Goal: Navigation & Orientation: Find specific page/section

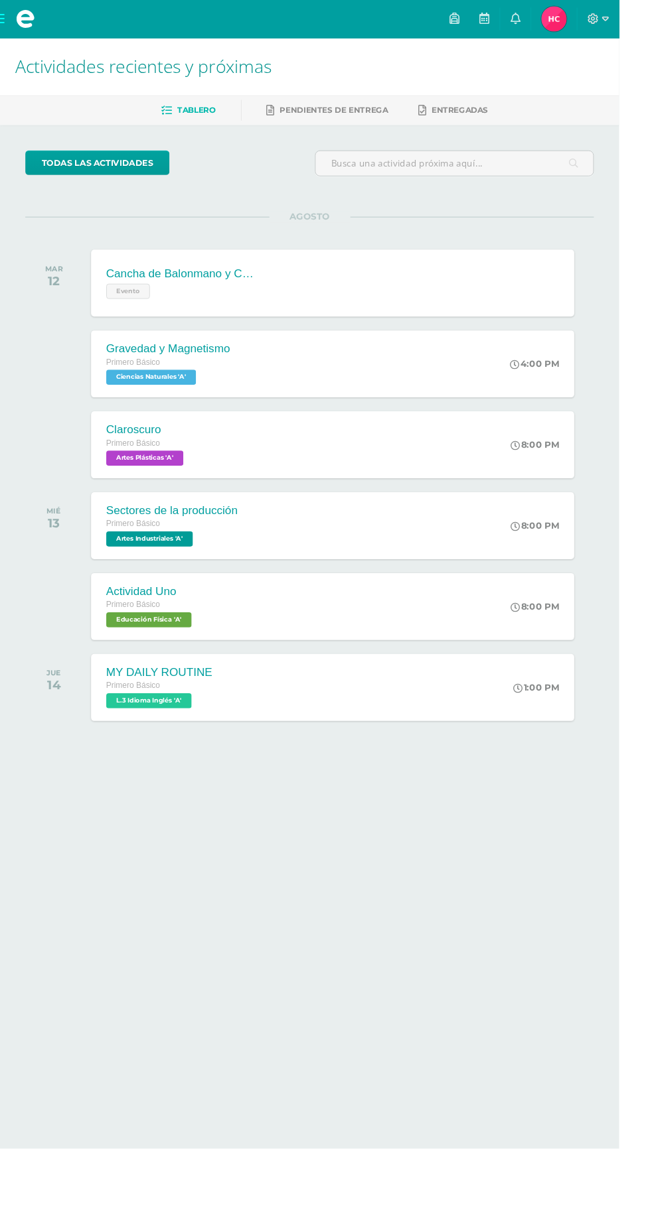
click at [21, 29] on span at bounding box center [27, 20] width 20 height 20
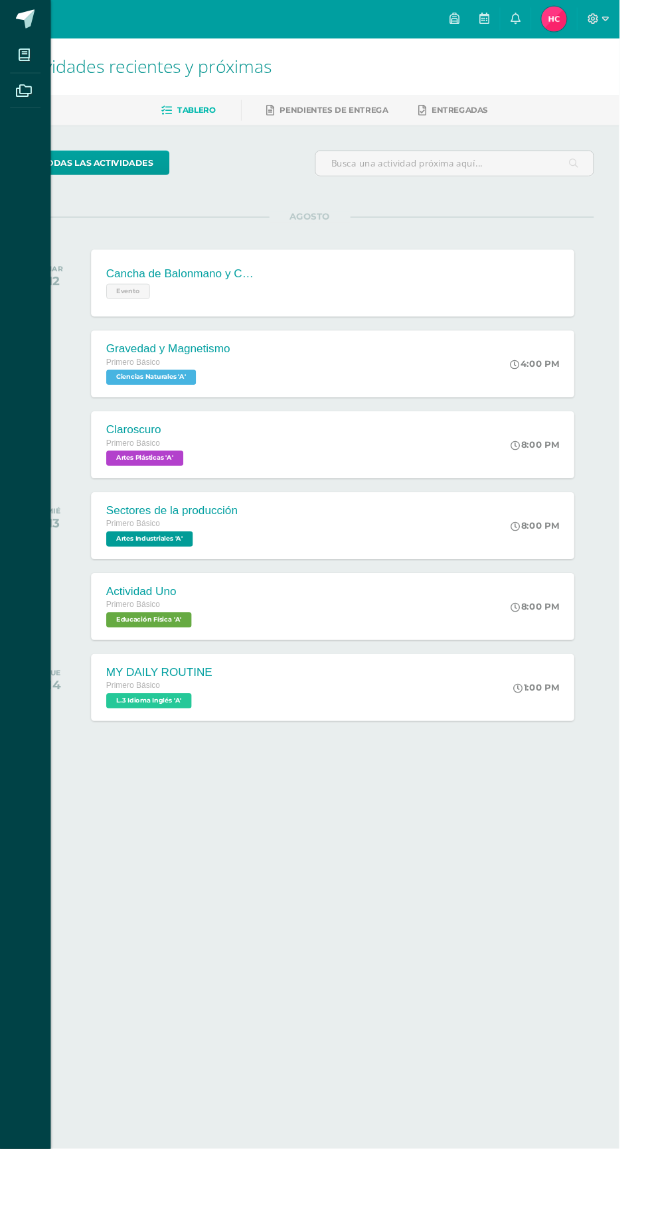
click at [38, 60] on span at bounding box center [26, 58] width 30 height 30
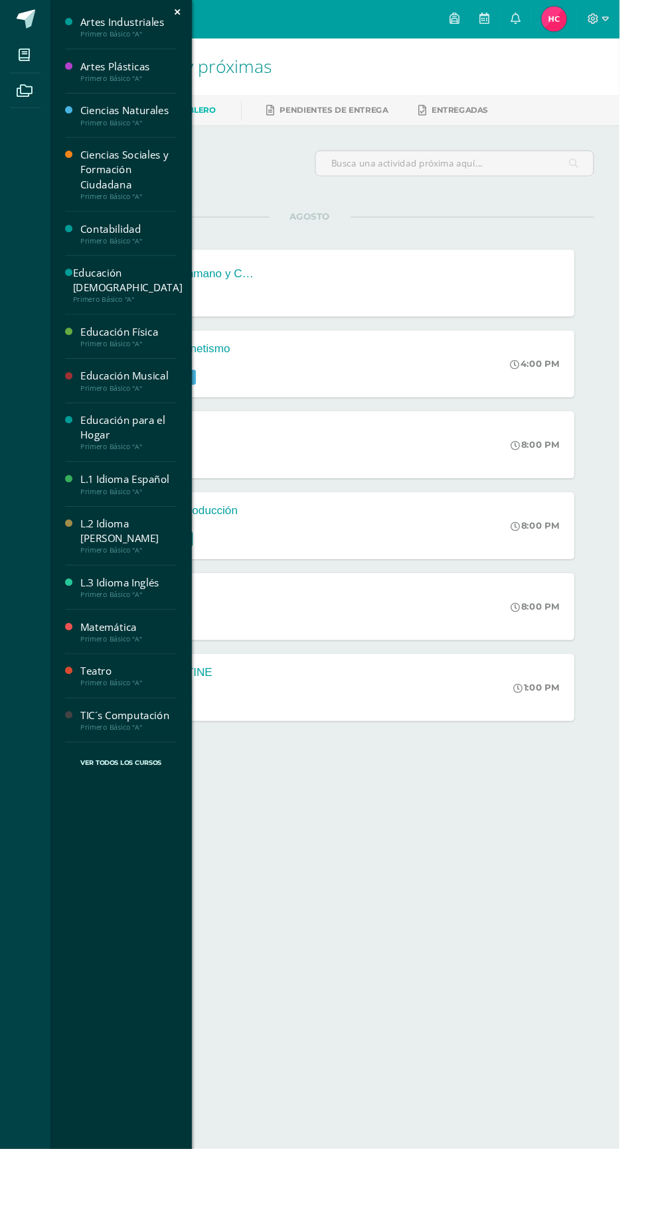
click at [157, 310] on div "Primero Básico "A"" at bounding box center [133, 314] width 115 height 9
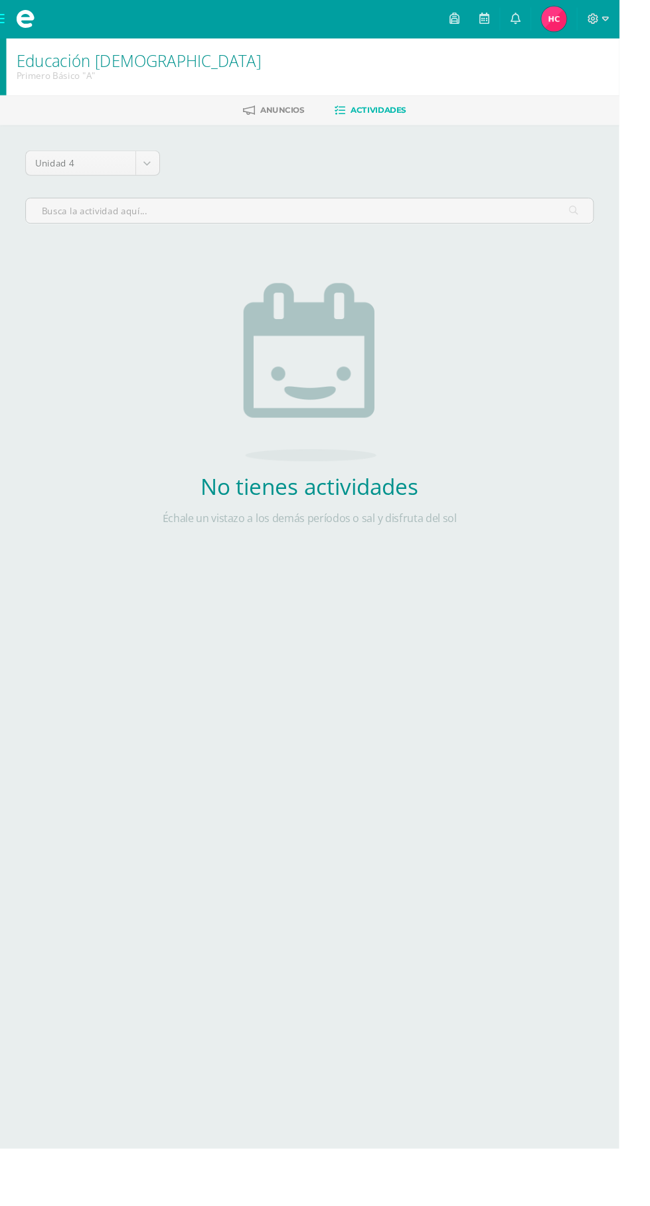
click at [291, 118] on span "Anuncios" at bounding box center [296, 116] width 46 height 10
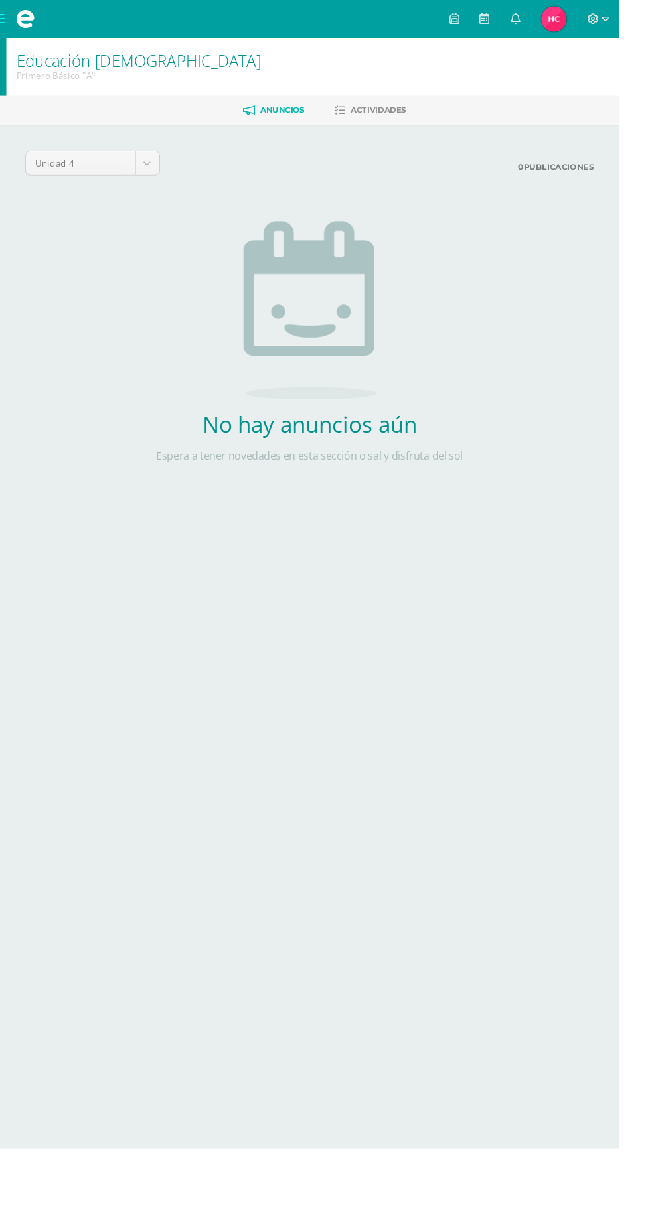
click at [396, 119] on span "Actividades" at bounding box center [397, 116] width 58 height 10
click at [25, 19] on span at bounding box center [27, 20] width 20 height 20
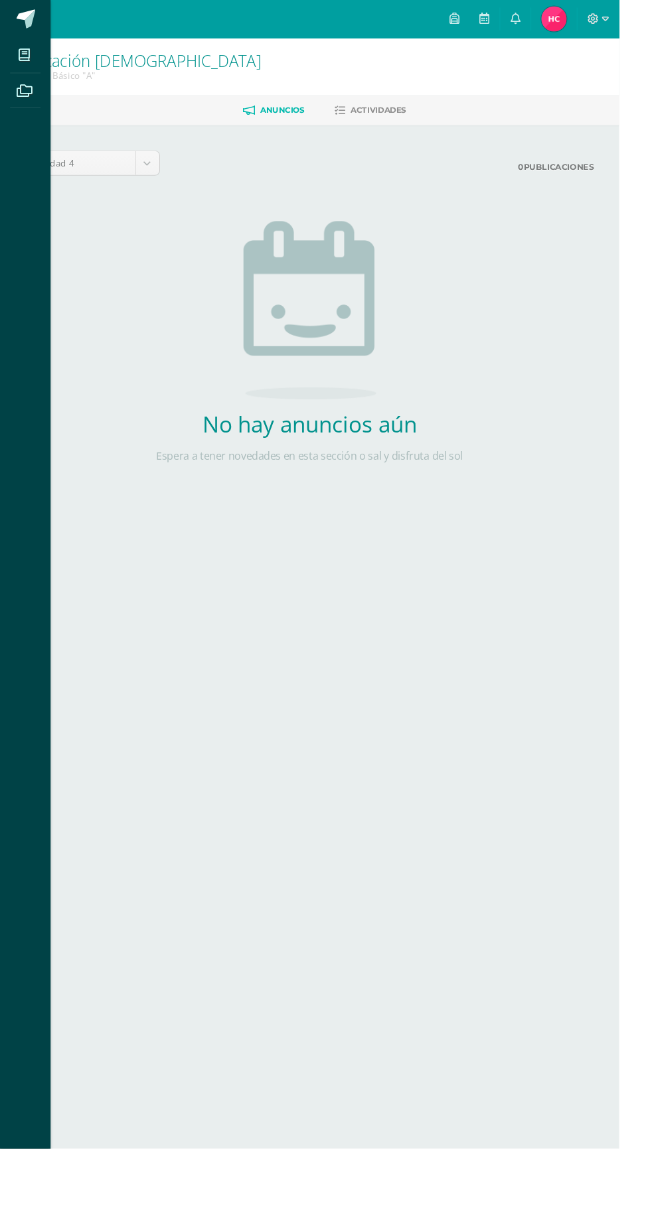
click at [25, 58] on icon at bounding box center [25, 58] width 12 height 13
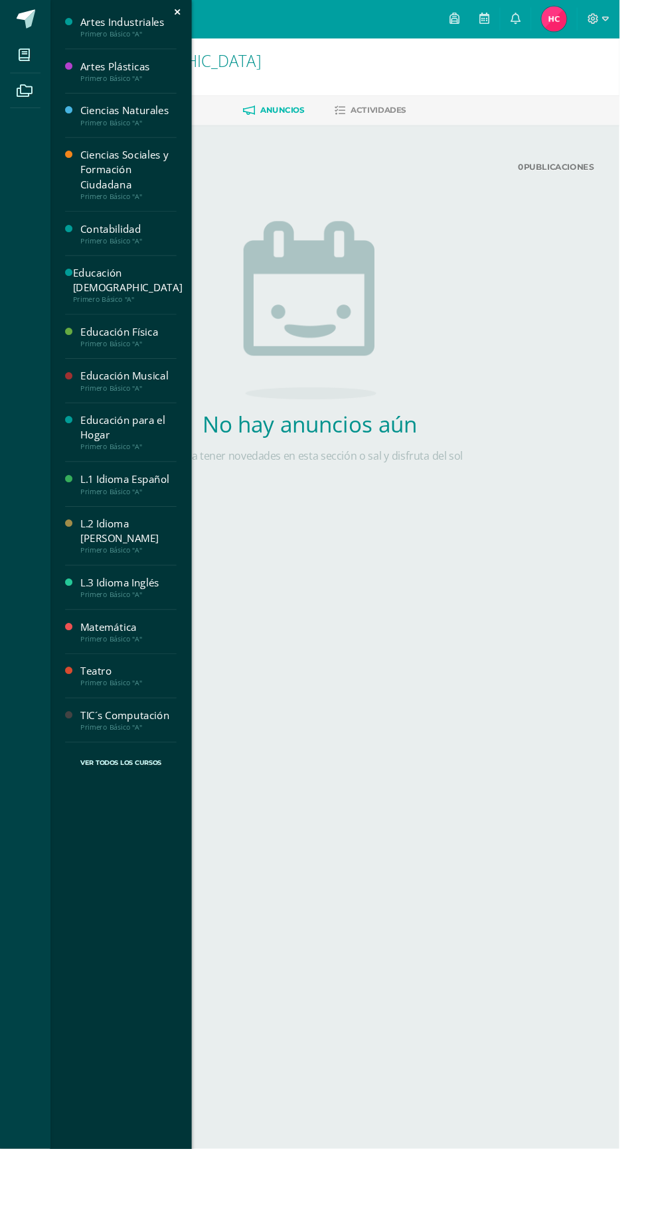
click at [153, 666] on div "Primero Básico "A"" at bounding box center [134, 670] width 101 height 9
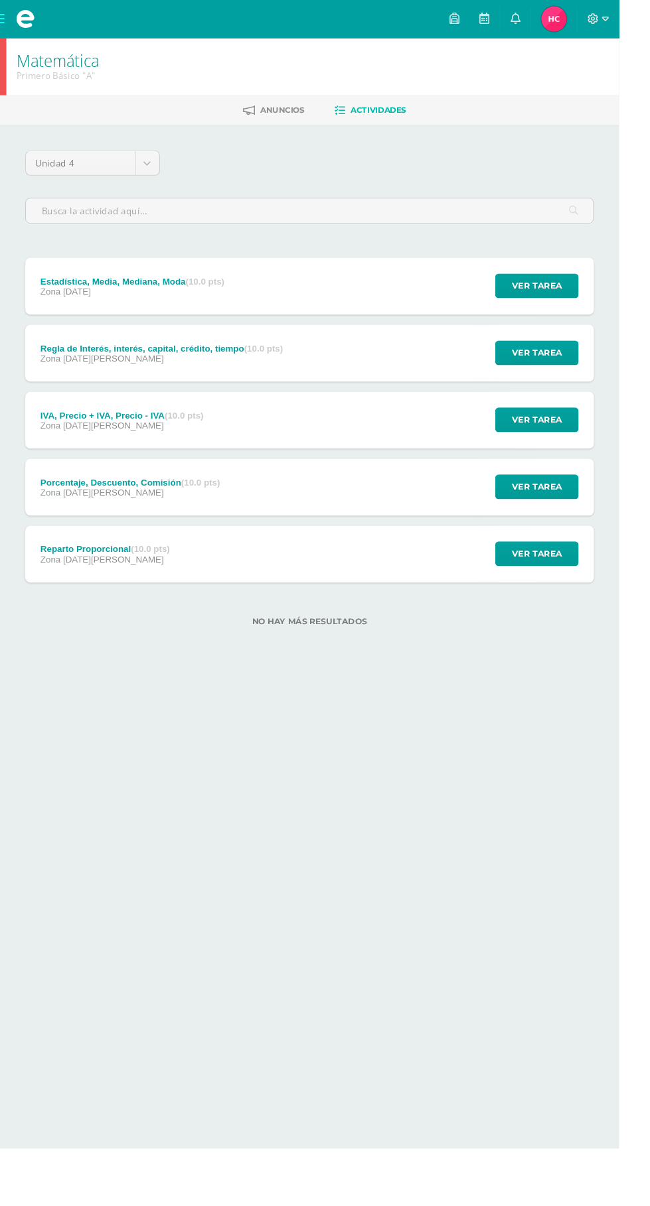
click at [432, 595] on div "Reparto Proporcional (10.0 pts) Zona 08 de Agosto Ver tarea Reparto Proporciona…" at bounding box center [325, 582] width 597 height 60
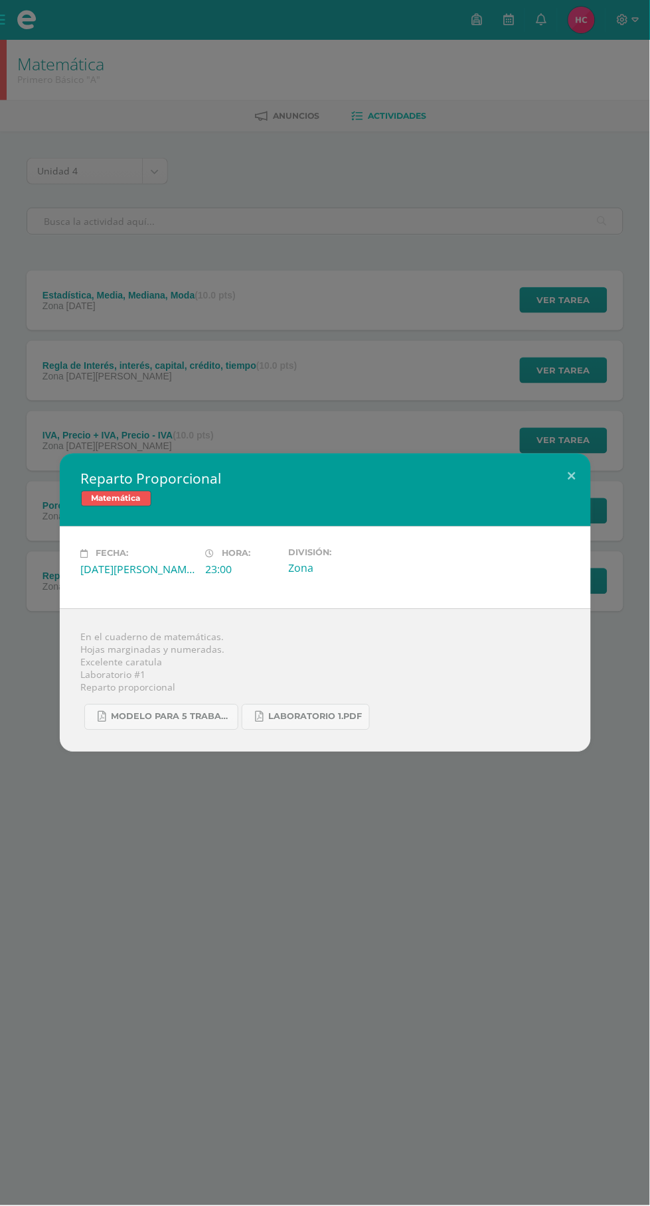
click at [321, 936] on div "Reparto Proporcional Matemática Fecha: [DATE][PERSON_NAME] Hora: 23:00 División…" at bounding box center [325, 603] width 650 height 1206
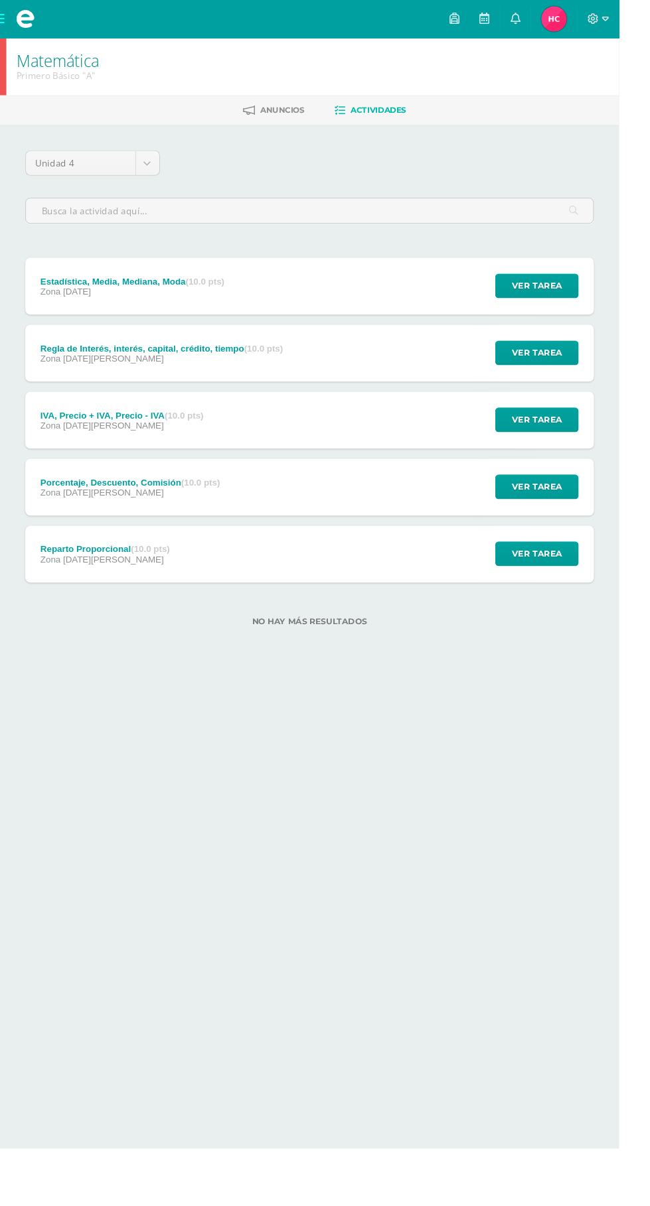
click at [263, 533] on div "Porcentaje, Descuento, Comisión (10.0 pts) Zona 11 de Agosto Ver tarea Porcenta…" at bounding box center [325, 512] width 597 height 60
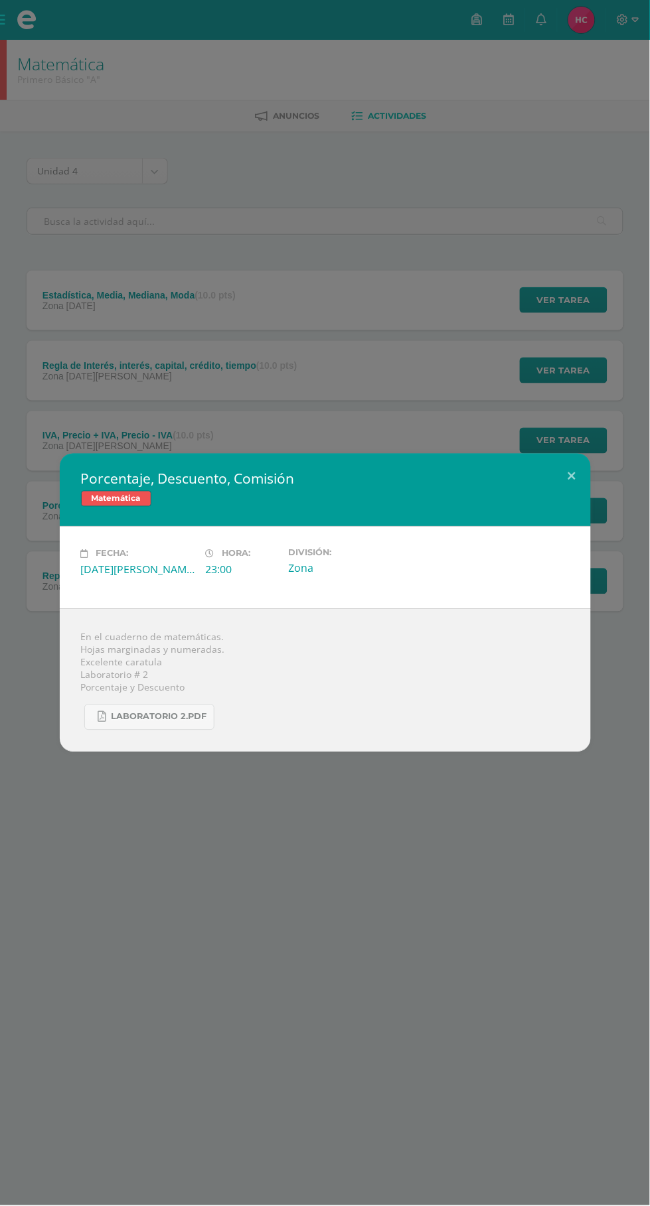
click at [320, 889] on div "Porcentaje, Descuento, Comisión Matemática Fecha: Lunes 11 de Agosto Hora: 23:0…" at bounding box center [325, 603] width 650 height 1206
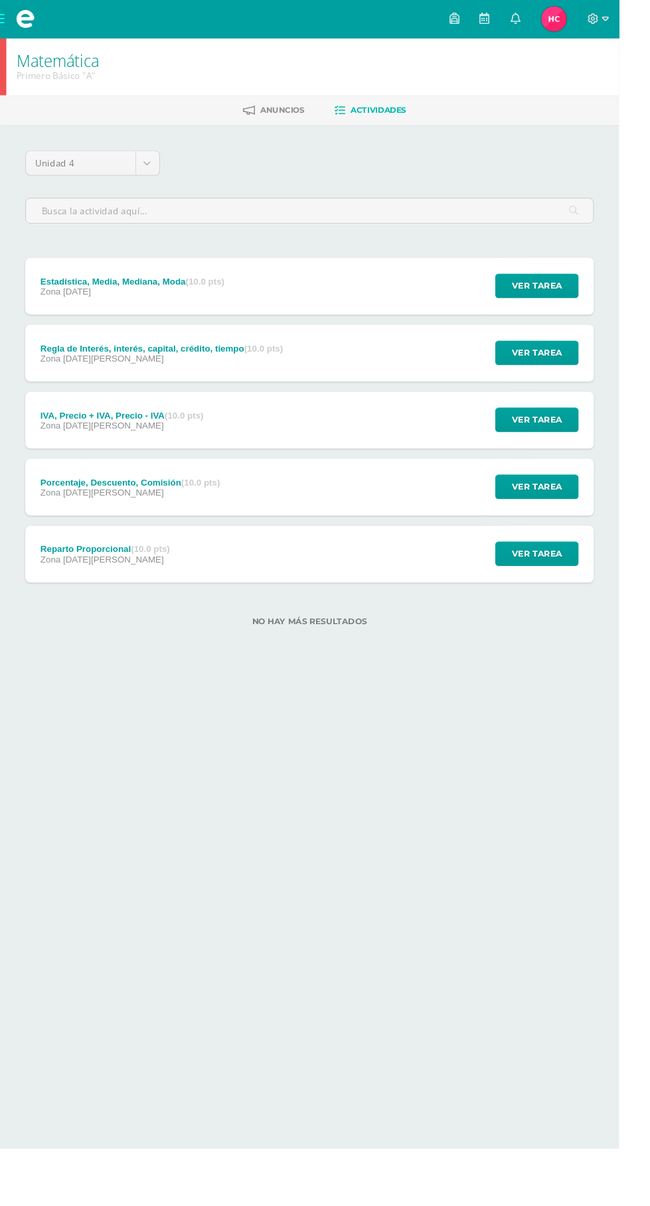
click at [336, 448] on div "IVA, Precio + IVA, Precio - IVA (10.0 pts) Zona 22 de Agosto Ver tarea IVA, Pre…" at bounding box center [325, 441] width 597 height 60
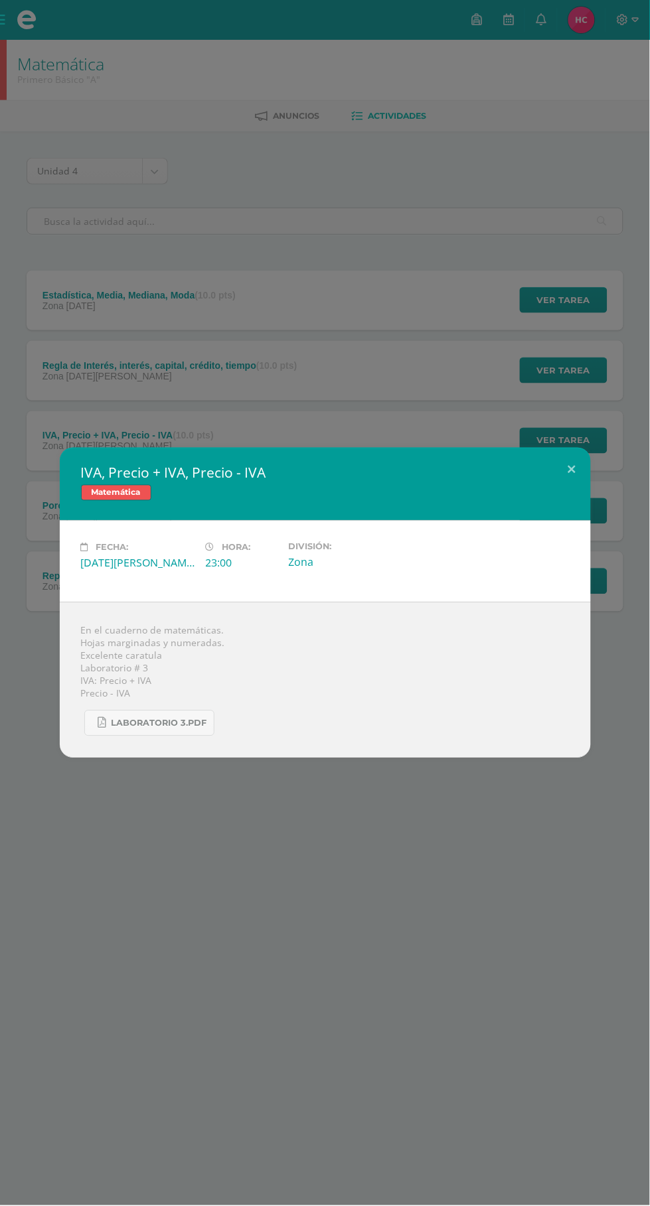
click at [374, 887] on div "IVA, Precio + IVA, Precio - IVA Matemática Fecha: Viernes 22 de Agosto Hora: 23…" at bounding box center [325, 603] width 650 height 1206
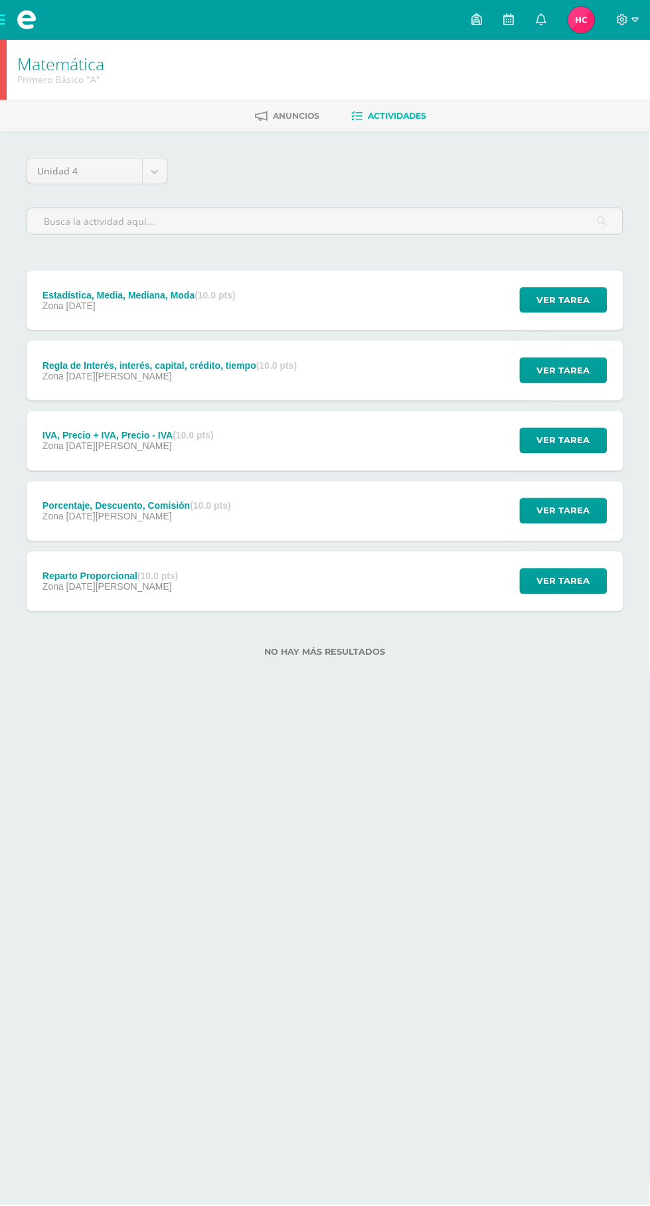
click at [334, 366] on div "Regla de Interés, interés, capital, crédito, tiempo (10.0 pts) Zona 29 de Agost…" at bounding box center [325, 371] width 597 height 60
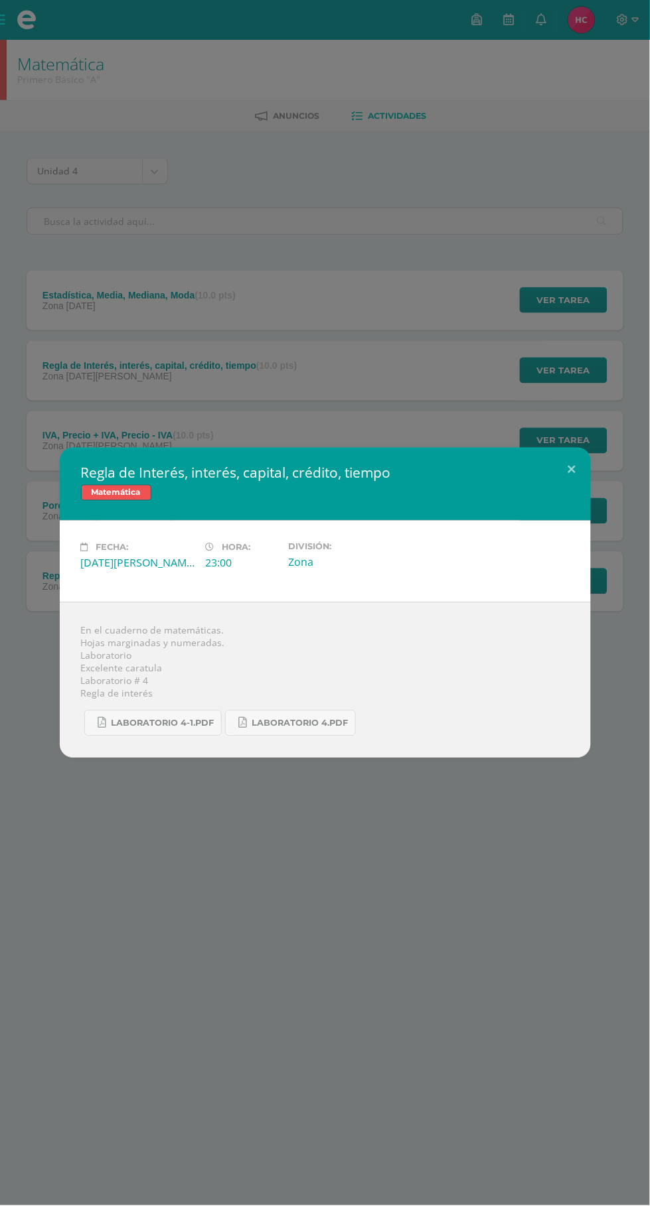
click at [371, 897] on div "Regla de Interés, interés, capital, crédito, tiempo Matemática Fecha: Viernes 2…" at bounding box center [325, 603] width 650 height 1206
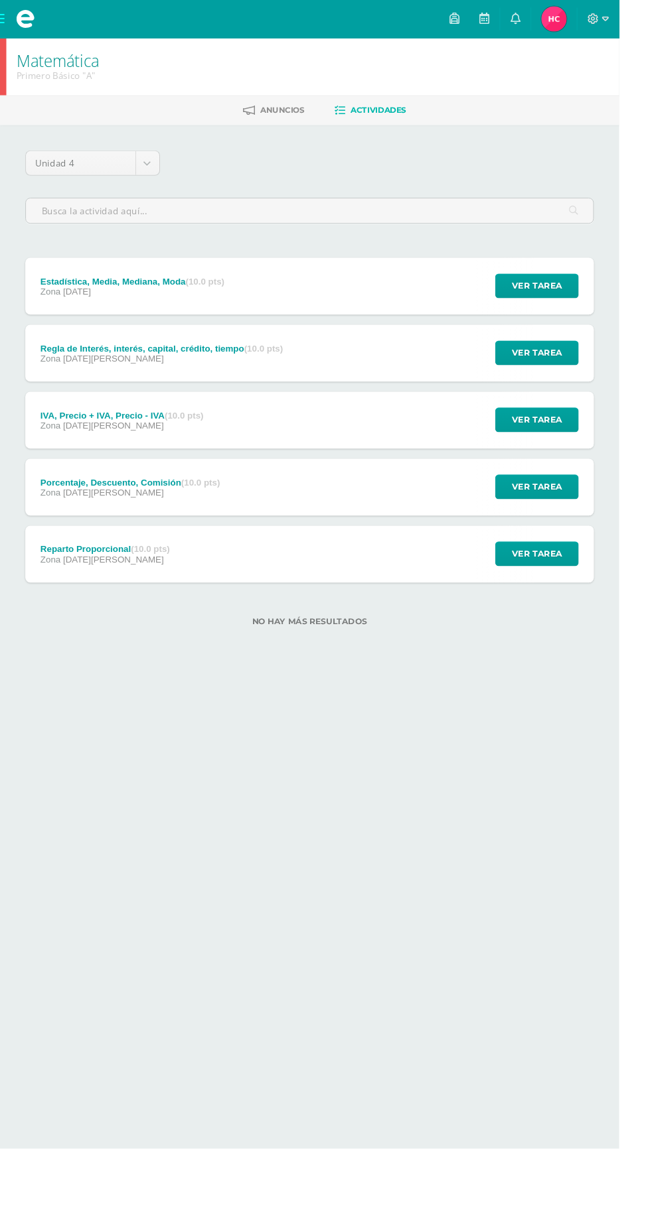
click at [396, 366] on div "Regla de Interés, interés, capital, crédito, tiempo (10.0 pts) Zona 29 de Agost…" at bounding box center [325, 371] width 597 height 60
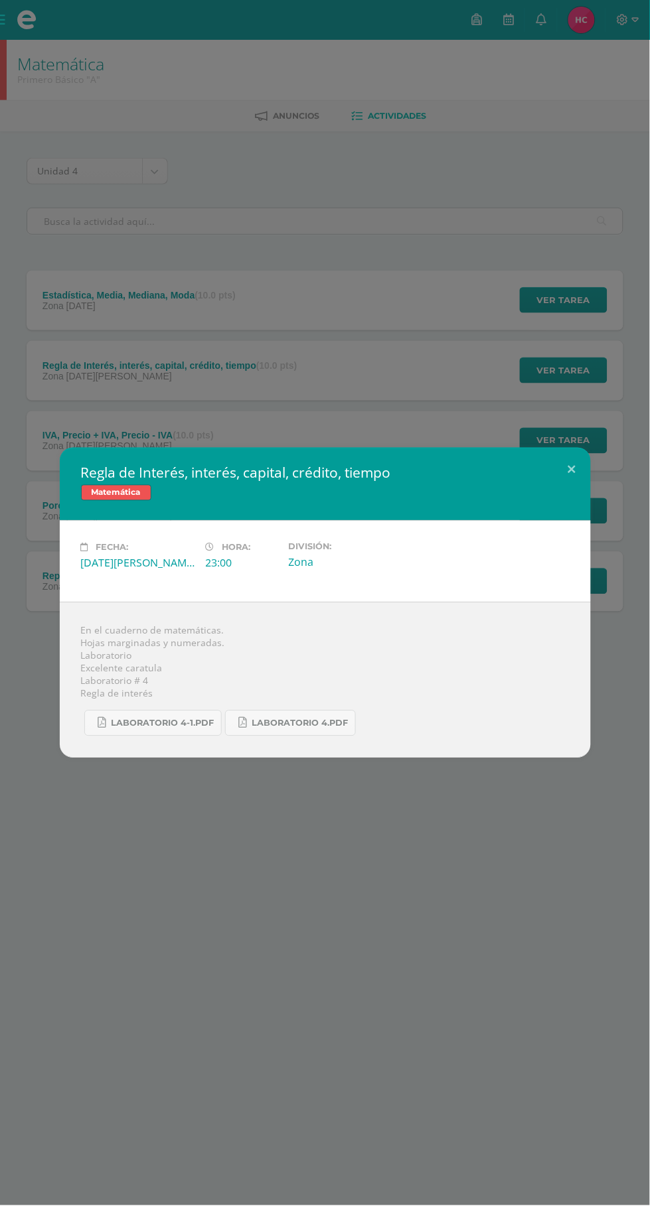
click at [353, 968] on div "Regla de Interés, interés, capital, crédito, tiempo Matemática Fecha: Viernes 2…" at bounding box center [325, 603] width 650 height 1206
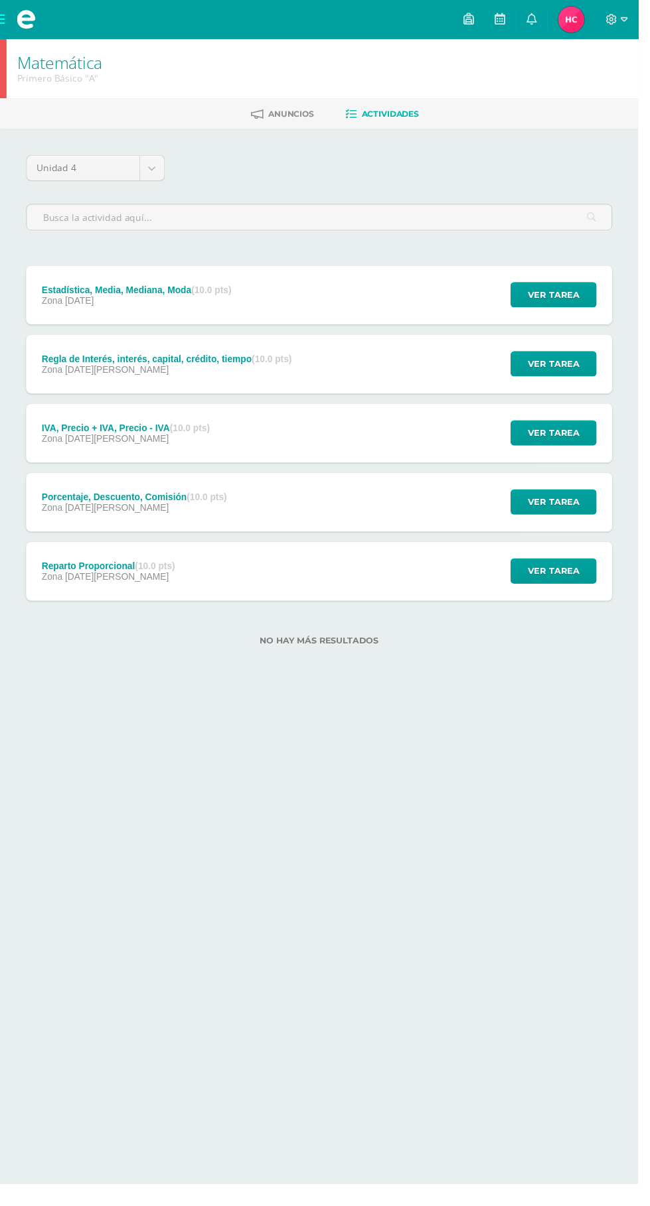
click at [335, 290] on div "Estadística, Media, Mediana, Moda (10.0 pts) Zona 05 de Septiembre Ver tarea Es…" at bounding box center [325, 301] width 597 height 60
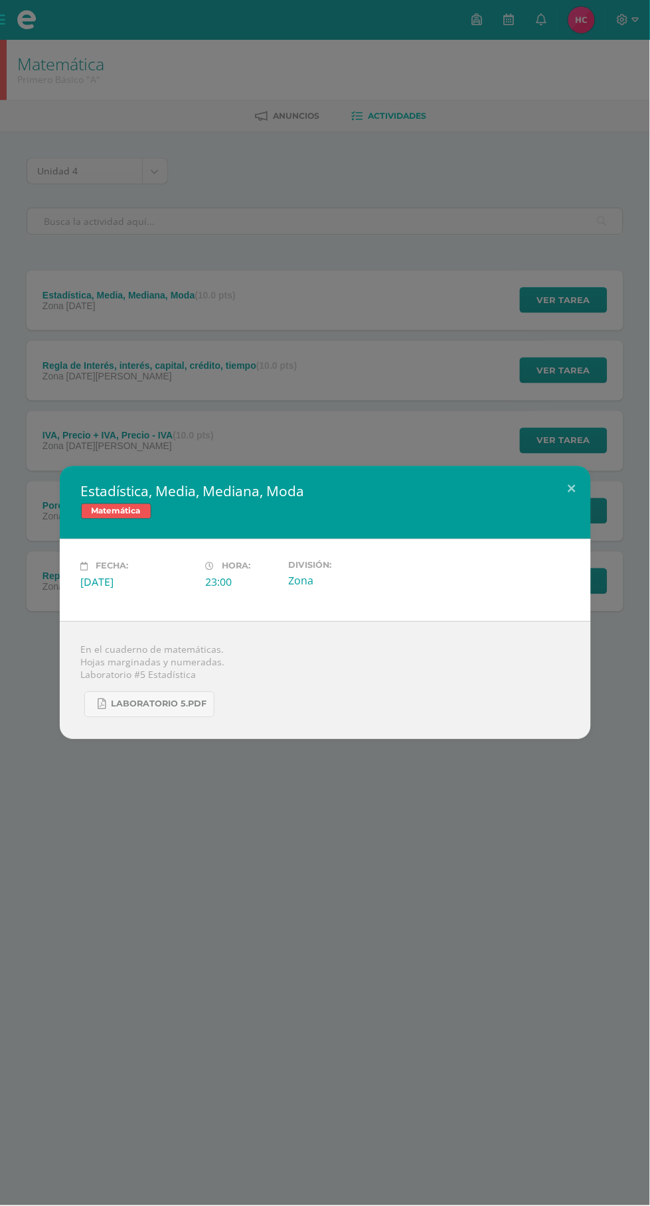
click at [420, 822] on div "Estadística, Media, Mediana, Moda Matemática Fecha: Viernes 05 de Septiembre Ho…" at bounding box center [325, 603] width 650 height 1206
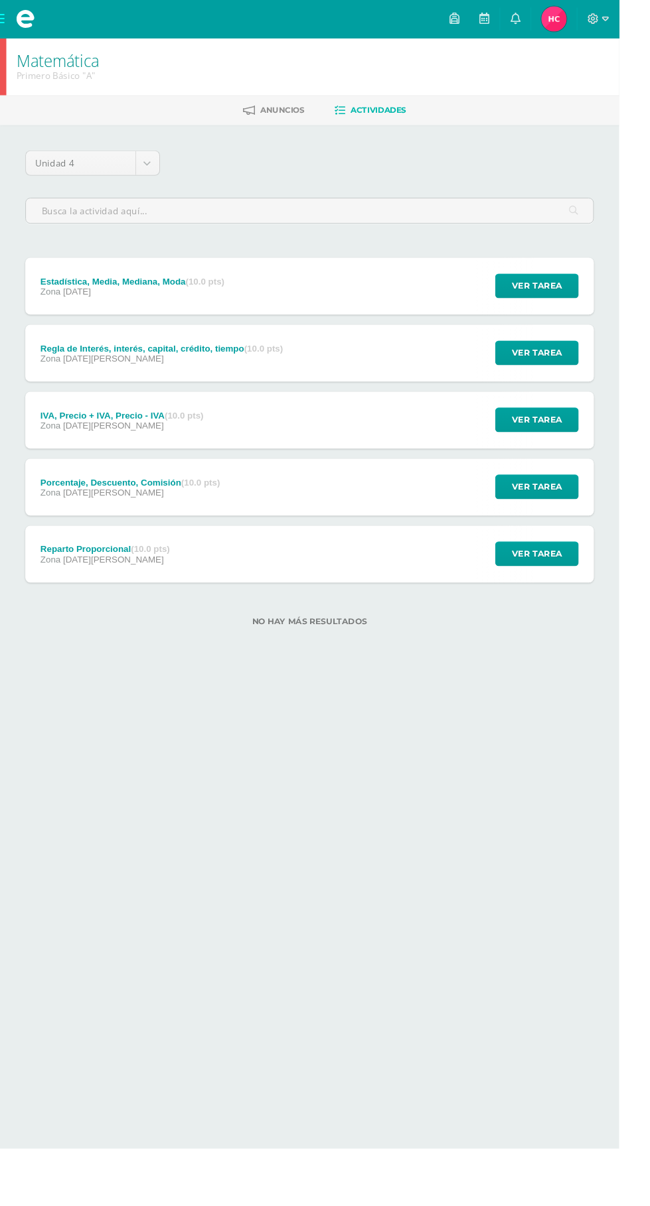
click at [546, 19] on icon at bounding box center [541, 19] width 11 height 12
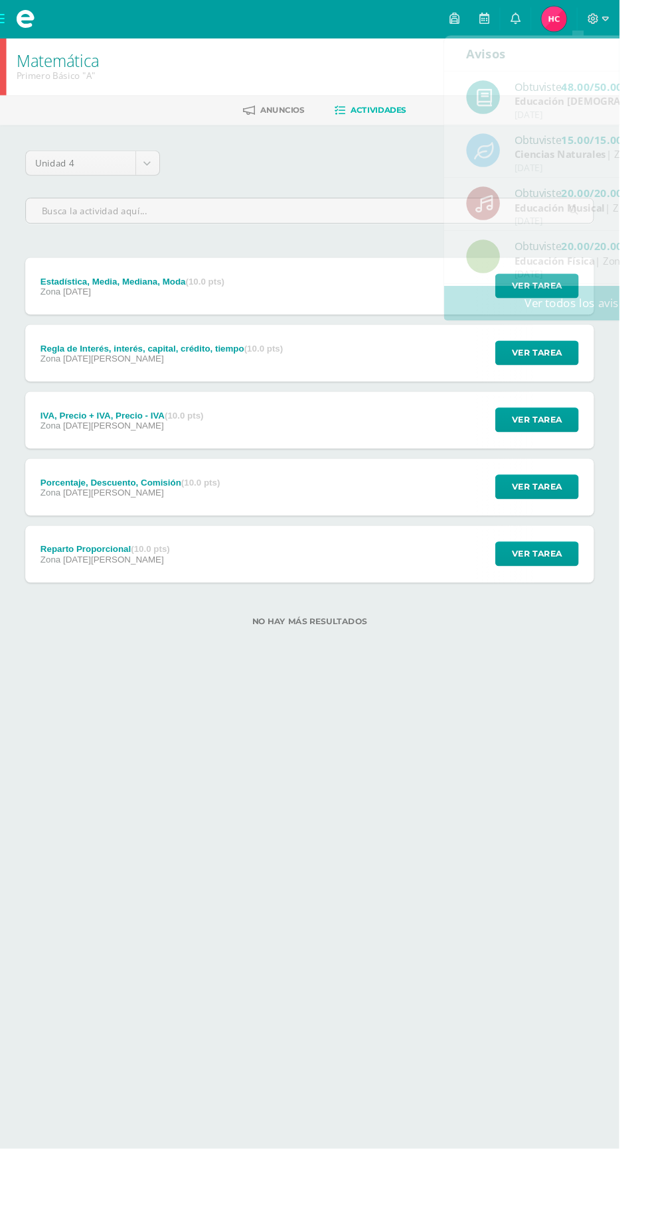
click at [445, 567] on div "Reparto Proporcional (10.0 pts) Zona [DATE][PERSON_NAME] Ver tarea Reparto Prop…" at bounding box center [325, 582] width 597 height 60
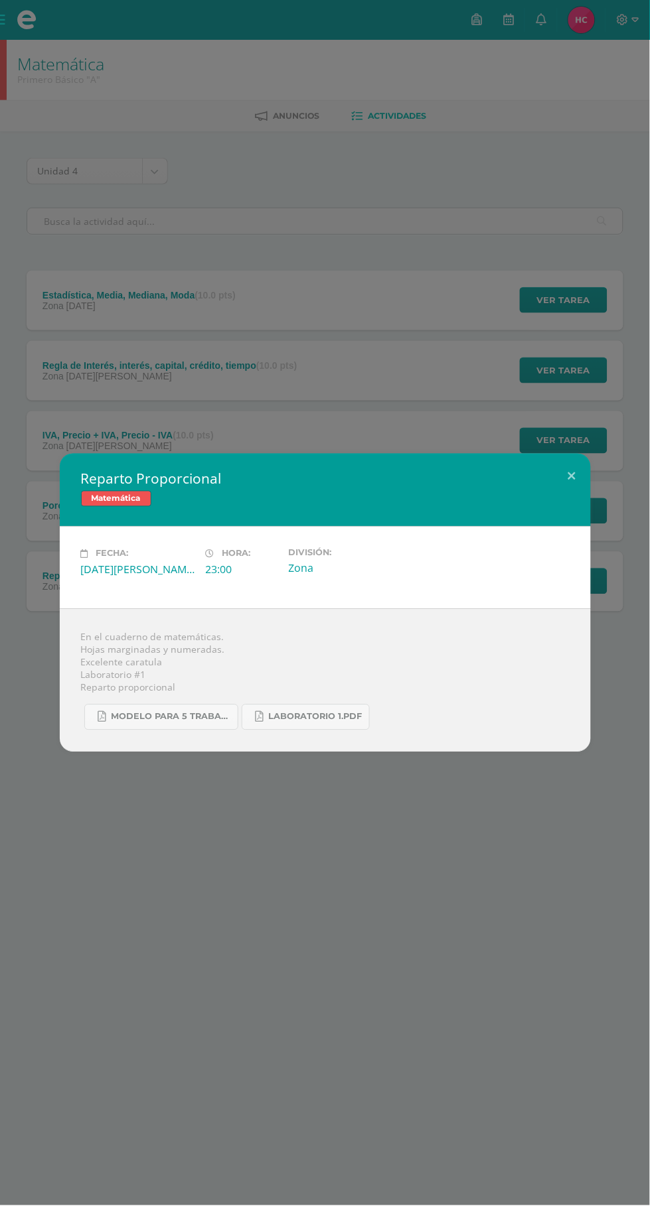
click at [296, 995] on div "Reparto Proporcional Matemática Fecha: [DATE][PERSON_NAME] Hora: 23:00 División…" at bounding box center [325, 603] width 650 height 1206
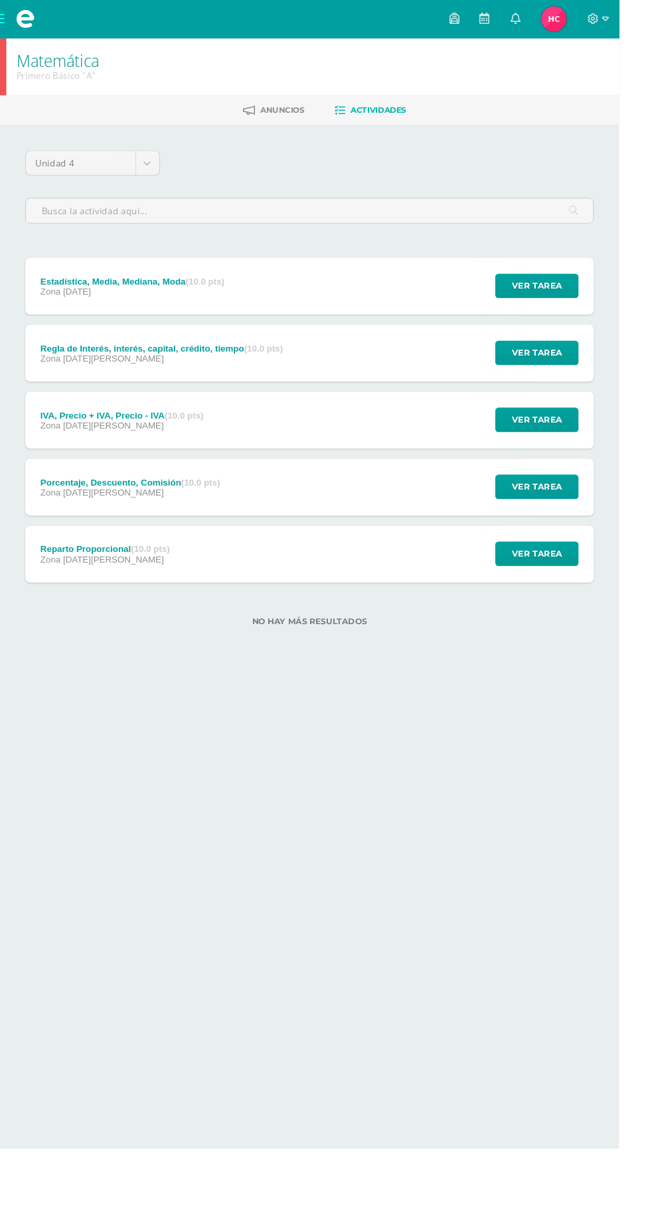
click at [25, 19] on span at bounding box center [27, 20] width 20 height 20
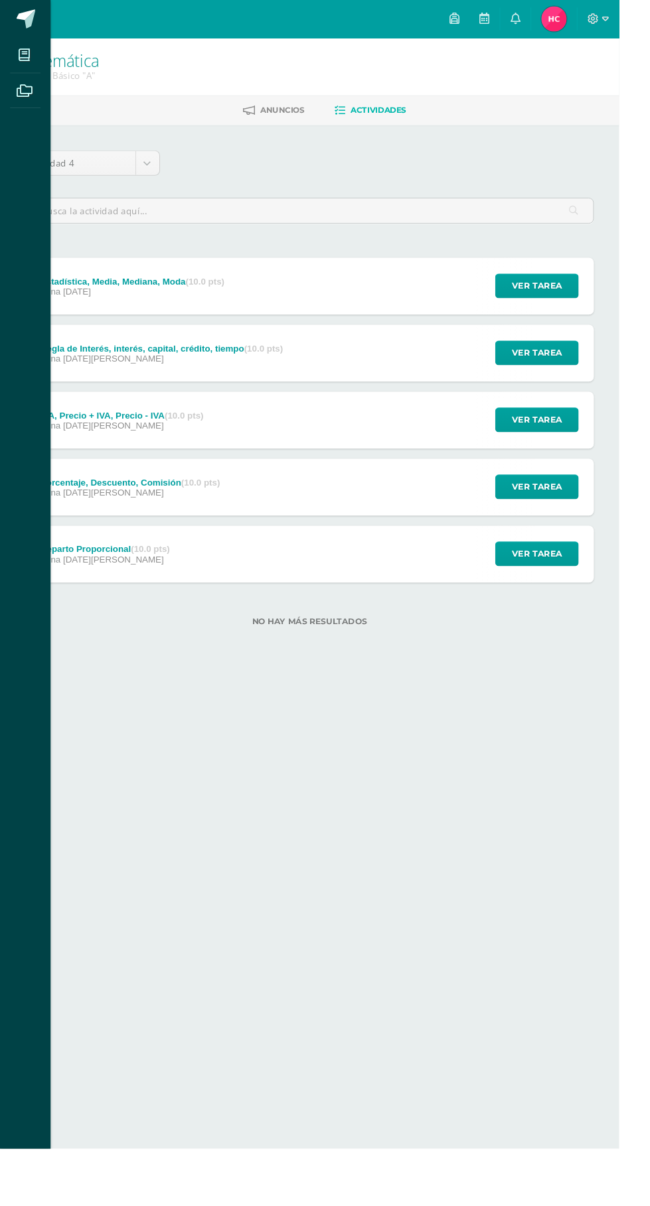
click at [25, 52] on icon at bounding box center [25, 58] width 12 height 13
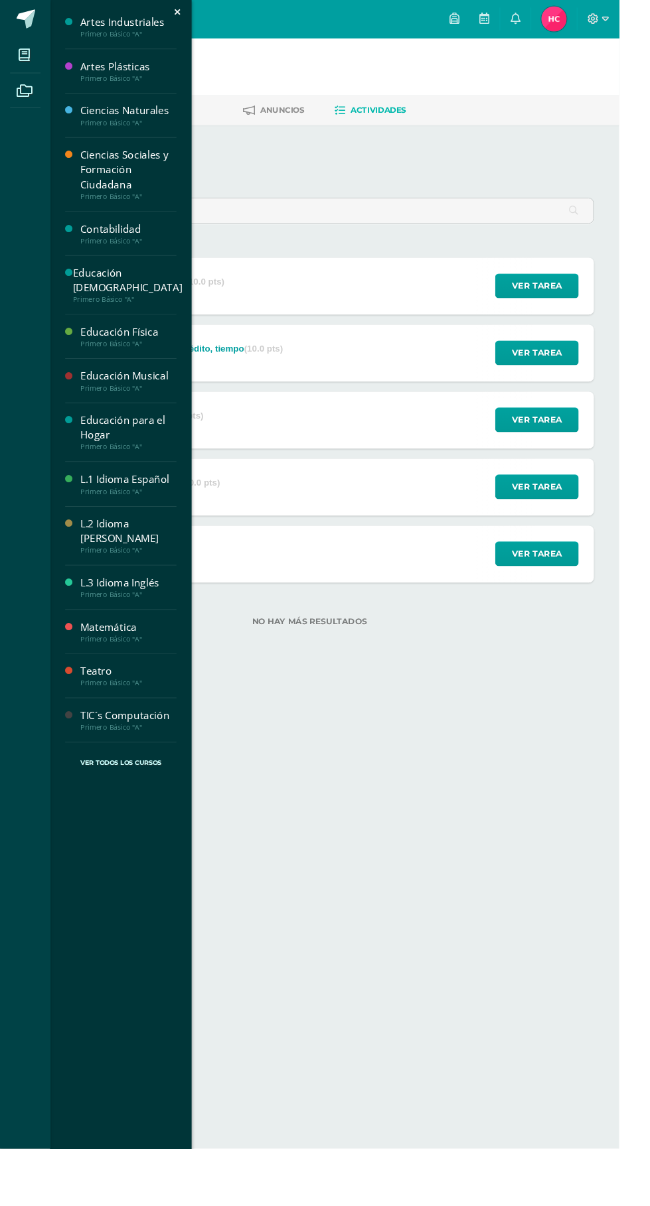
click at [147, 285] on div "Educación [DEMOGRAPHIC_DATA]" at bounding box center [133, 294] width 115 height 31
